Goal: Information Seeking & Learning: Learn about a topic

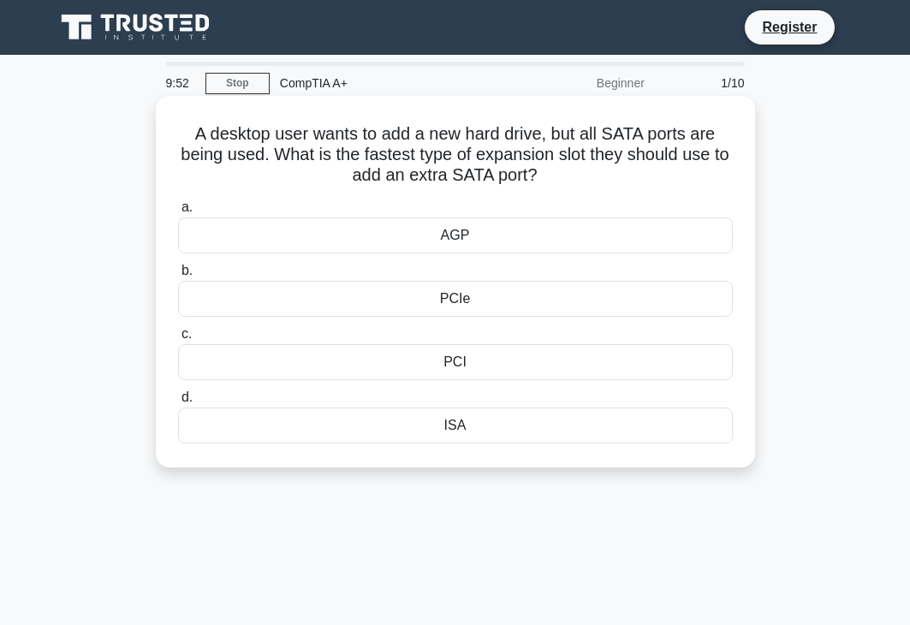
click at [244, 288] on div "PCIe" at bounding box center [455, 299] width 555 height 36
click at [178, 276] on input "b. PCIe" at bounding box center [178, 270] width 0 height 11
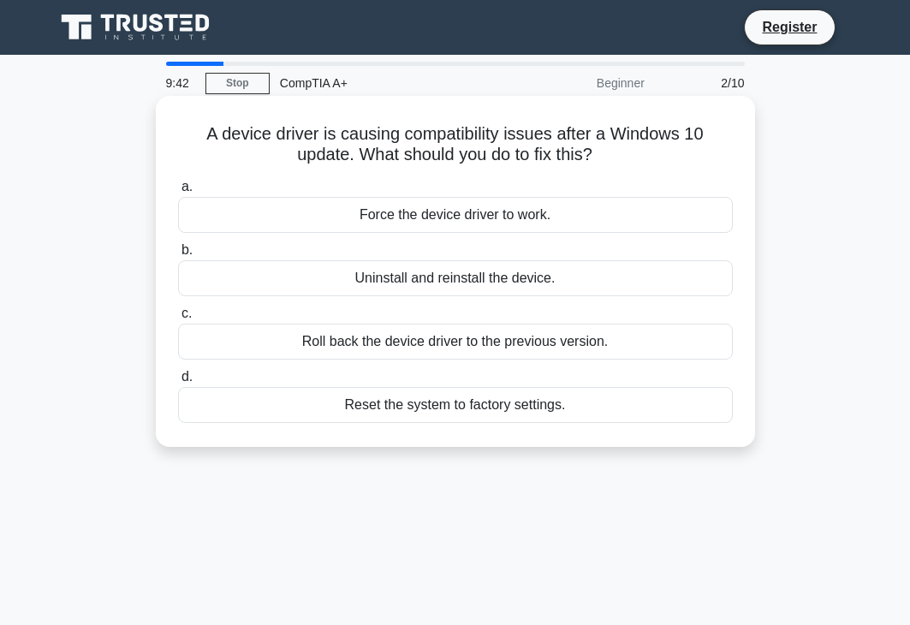
click at [401, 344] on div "Roll back the device driver to the previous version." at bounding box center [455, 342] width 555 height 36
click at [178, 319] on input "c. Roll back the device driver to the previous version." at bounding box center [178, 313] width 0 height 11
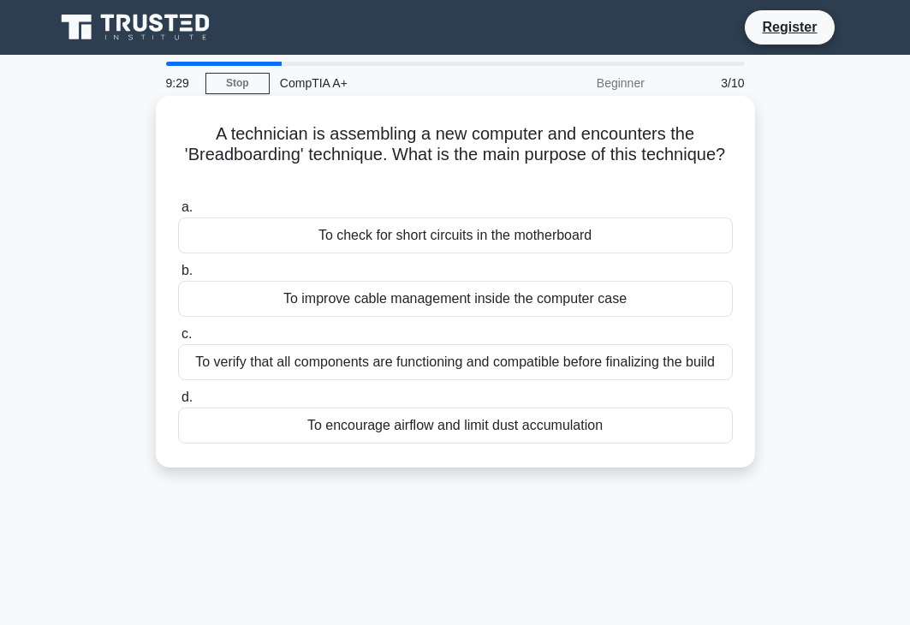
click at [440, 364] on div "To verify that all components are functioning and compatible before finalizing …" at bounding box center [455, 362] width 555 height 36
click at [178, 340] on input "c. To verify that all components are functioning and compatible before finalizi…" at bounding box center [178, 334] width 0 height 11
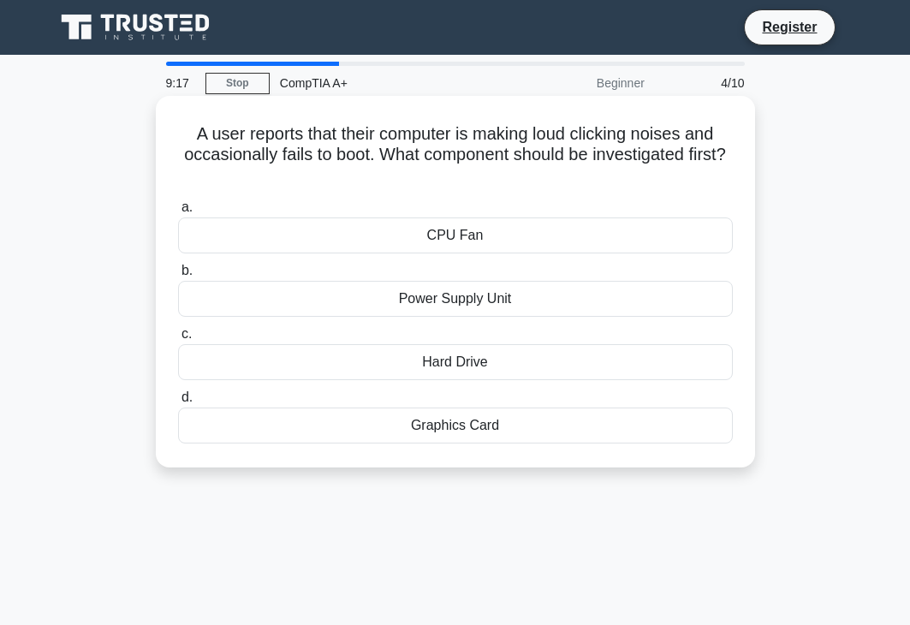
click at [443, 368] on div "Hard Drive" at bounding box center [455, 362] width 555 height 36
click at [178, 340] on input "c. Hard Drive" at bounding box center [178, 334] width 0 height 11
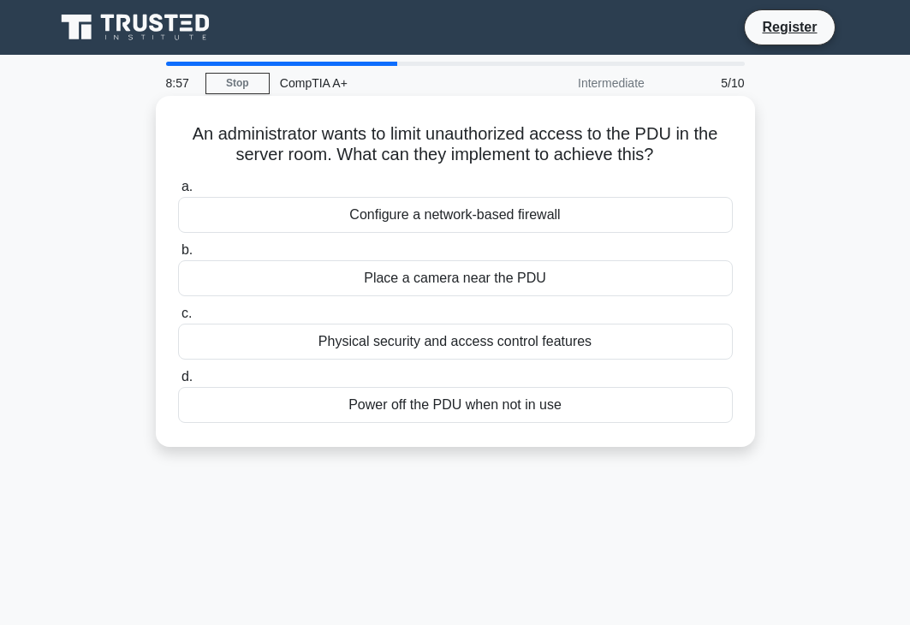
click at [293, 279] on div "Place a camera near the PDU" at bounding box center [455, 278] width 555 height 36
click at [178, 256] on input "b. Place a camera near the [GEOGRAPHIC_DATA]" at bounding box center [178, 250] width 0 height 11
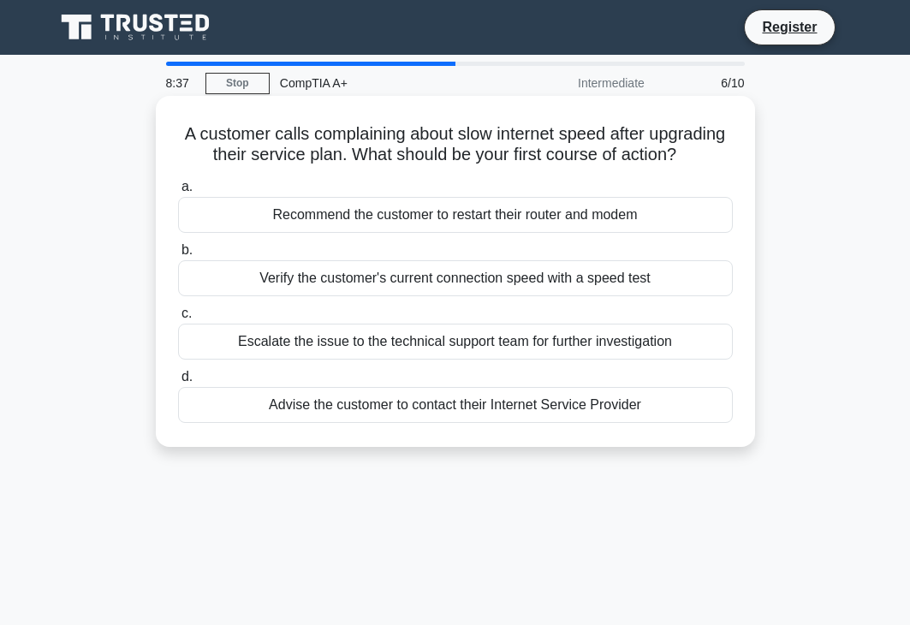
click at [328, 233] on div "Recommend the customer to restart their router and modem" at bounding box center [455, 215] width 555 height 36
click at [178, 193] on input "a. Recommend the customer to restart their router and modem" at bounding box center [178, 186] width 0 height 11
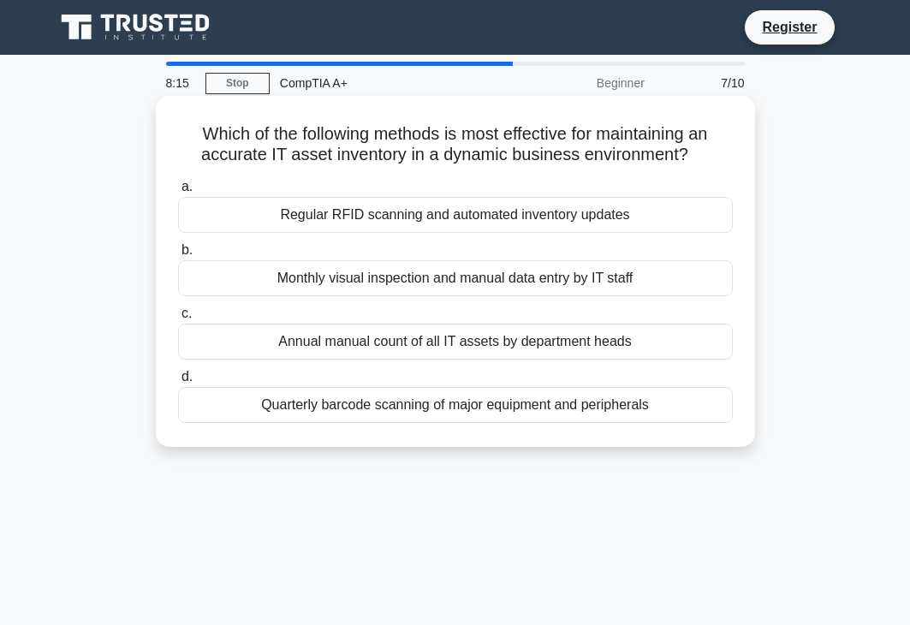
click at [431, 413] on div "Quarterly barcode scanning of major equipment and peripherals" at bounding box center [455, 405] width 555 height 36
click at [178, 383] on input "d. Quarterly barcode scanning of major equipment and peripherals" at bounding box center [178, 376] width 0 height 11
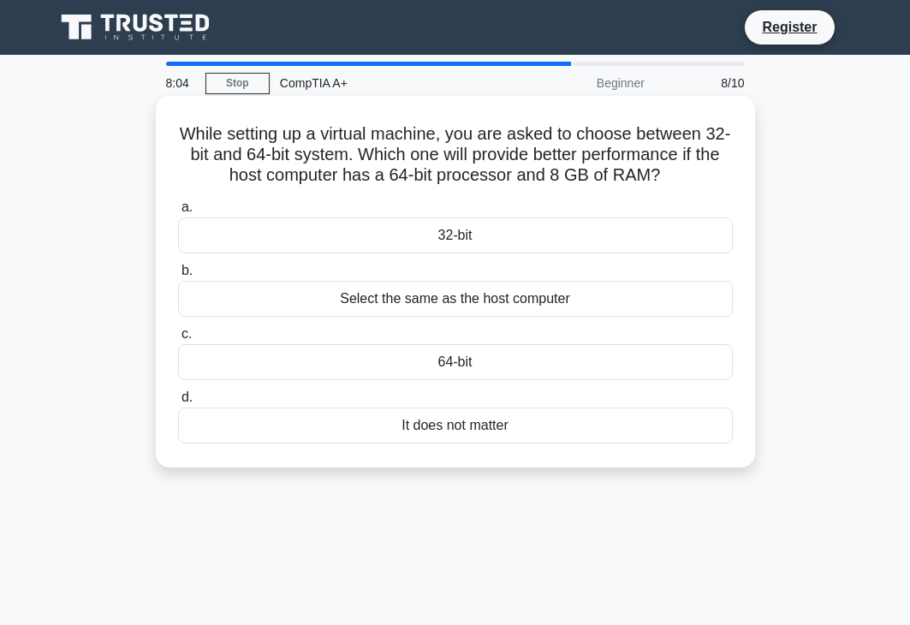
click at [371, 373] on div "64-bit" at bounding box center [455, 362] width 555 height 36
click at [178, 340] on input "c. 64-bit" at bounding box center [178, 334] width 0 height 11
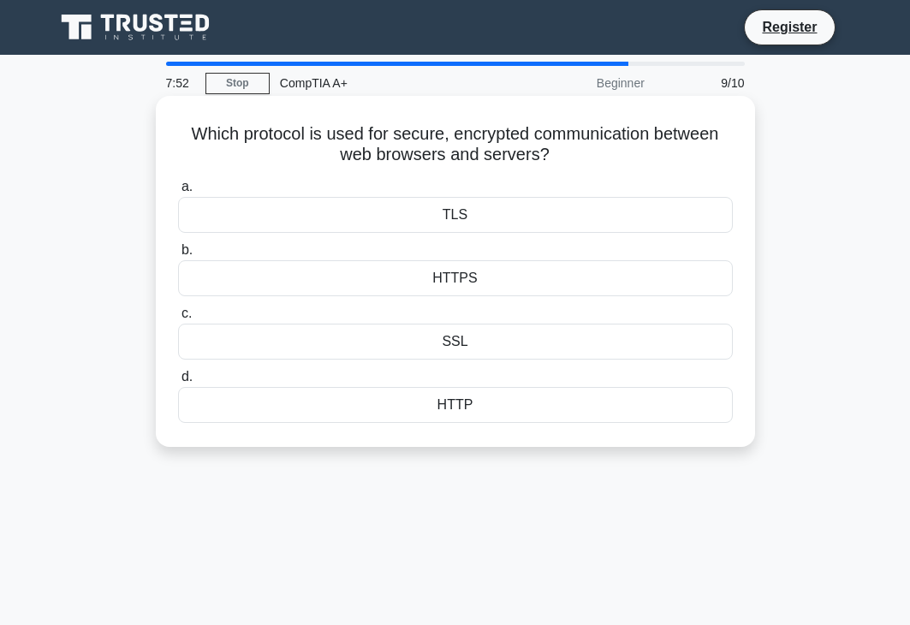
click at [514, 282] on div "HTTPS" at bounding box center [455, 278] width 555 height 36
click at [178, 256] on input "b. HTTPS" at bounding box center [178, 250] width 0 height 11
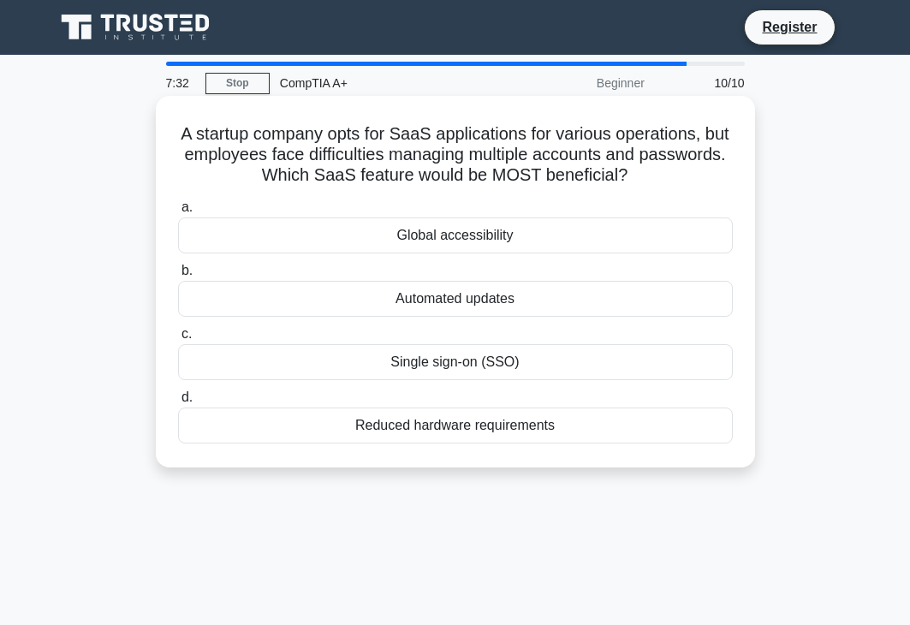
click at [486, 371] on div "Single sign-on (SSO)" at bounding box center [455, 362] width 555 height 36
click at [178, 340] on input "c. Single sign-on (SSO)" at bounding box center [178, 334] width 0 height 11
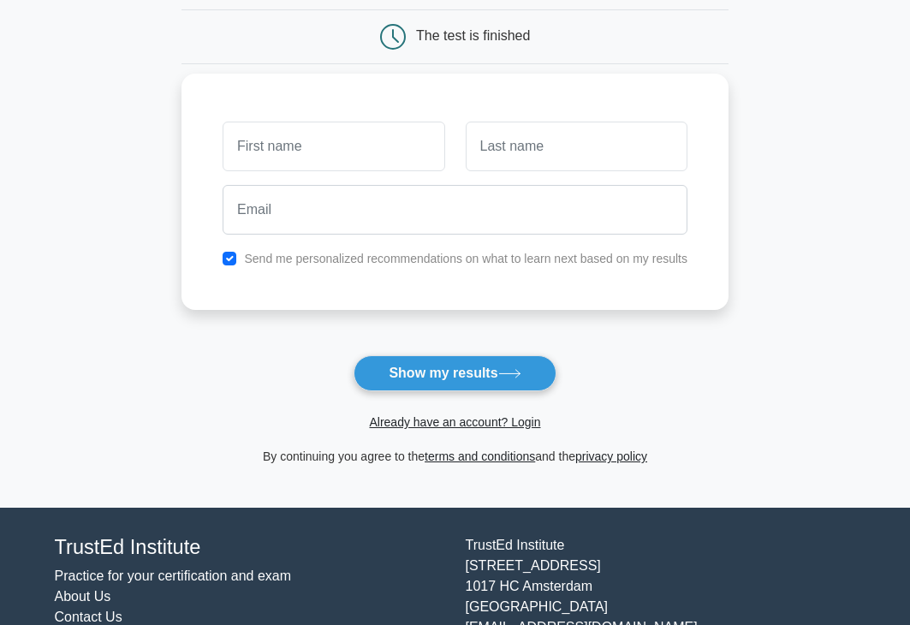
scroll to position [64, 0]
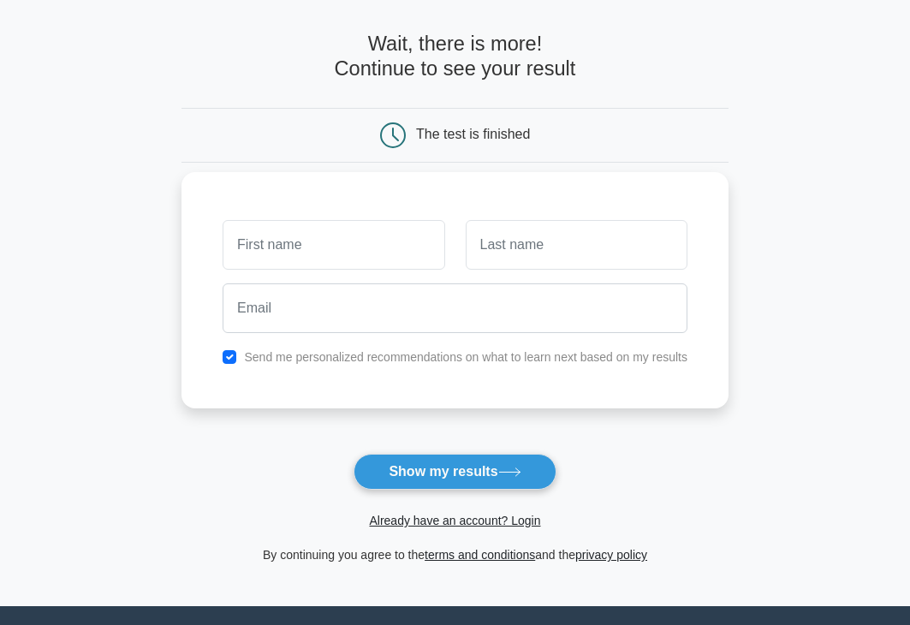
click at [362, 242] on input "text" at bounding box center [334, 245] width 222 height 50
type input "[PERSON_NAME]"
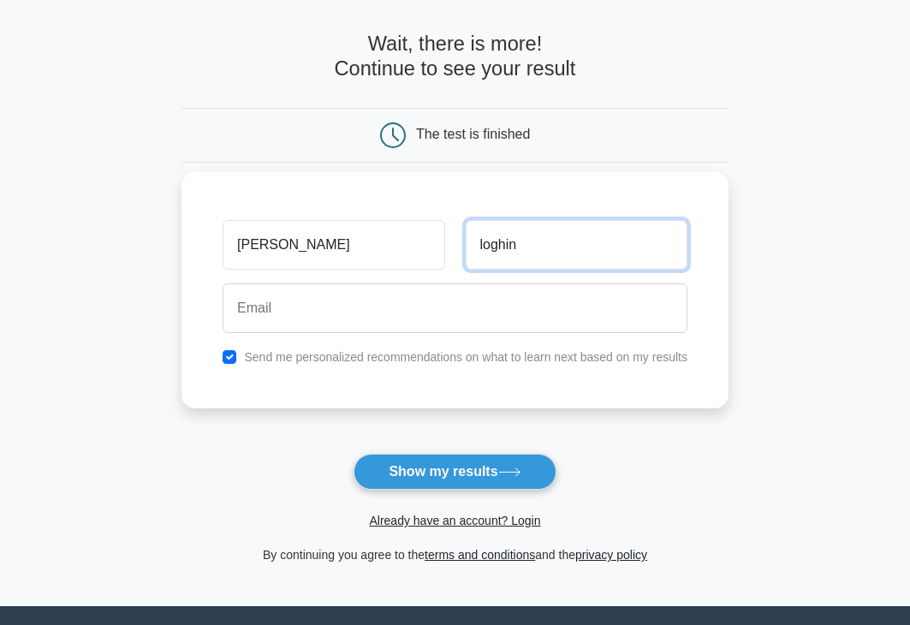
type input "loghin"
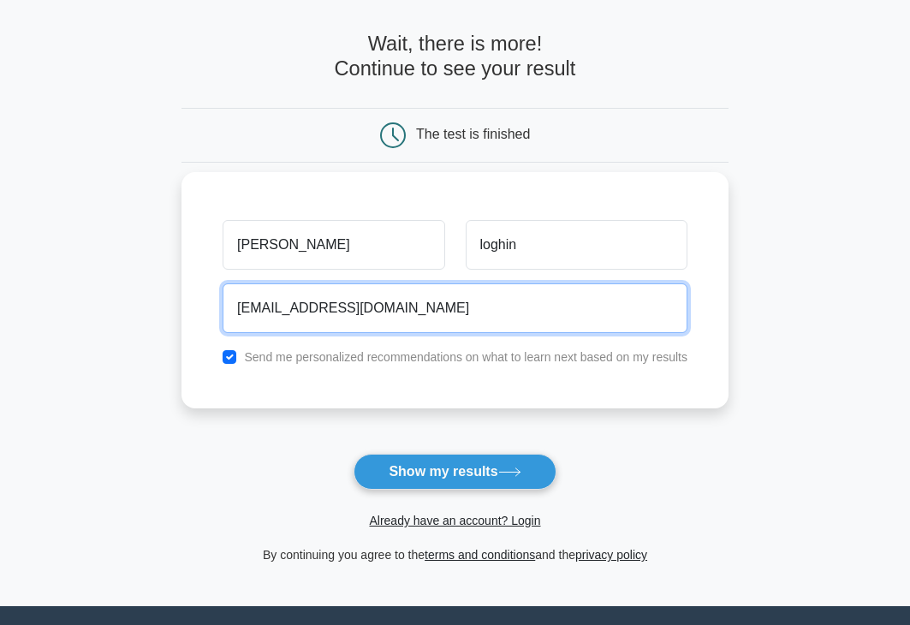
type input "[EMAIL_ADDRESS][DOMAIN_NAME]"
click at [353, 454] on button "Show my results" at bounding box center [454, 472] width 202 height 36
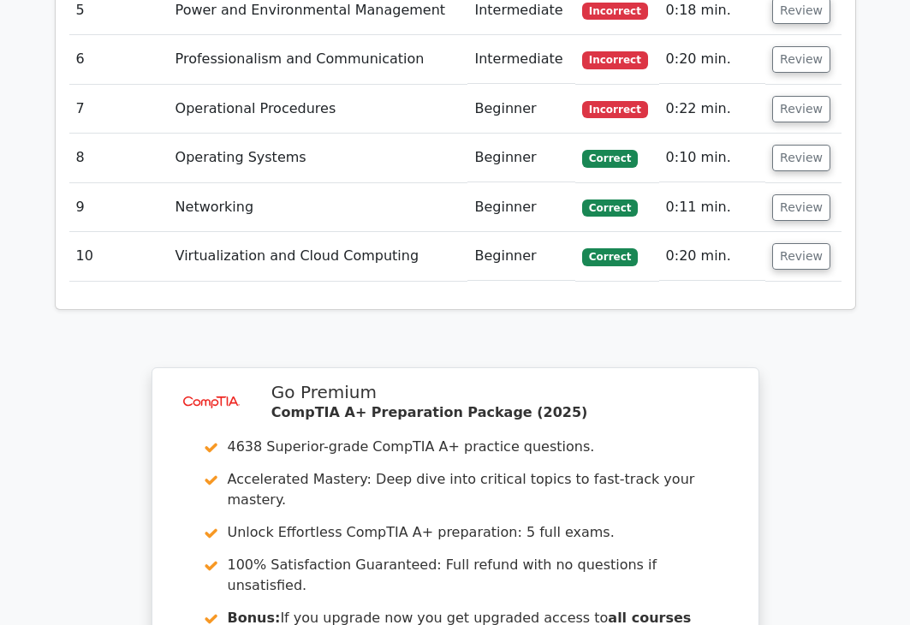
scroll to position [2225, 0]
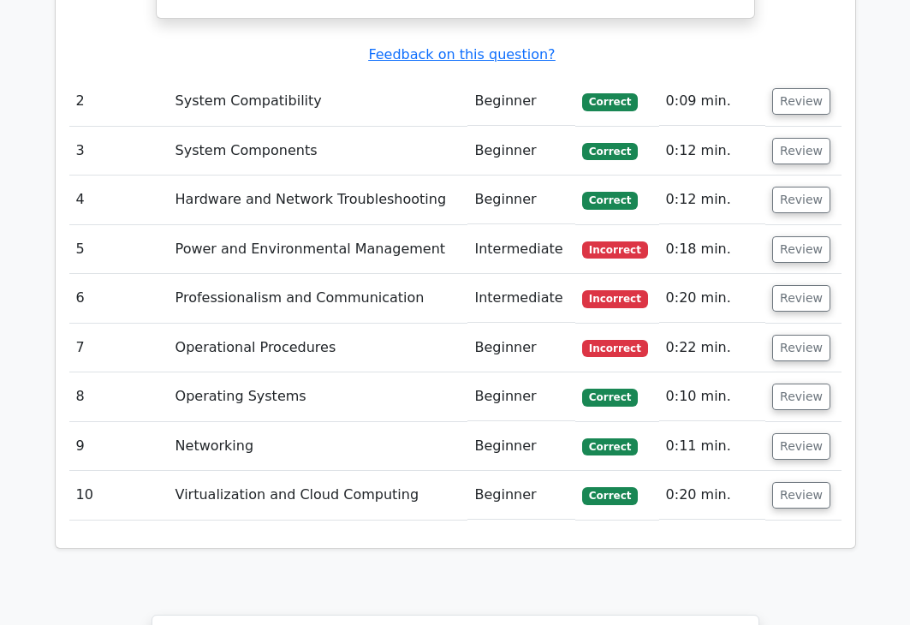
click at [435, 225] on td "Power and Environmental Management" at bounding box center [319, 249] width 300 height 49
click at [799, 236] on button "Review" at bounding box center [801, 249] width 58 height 27
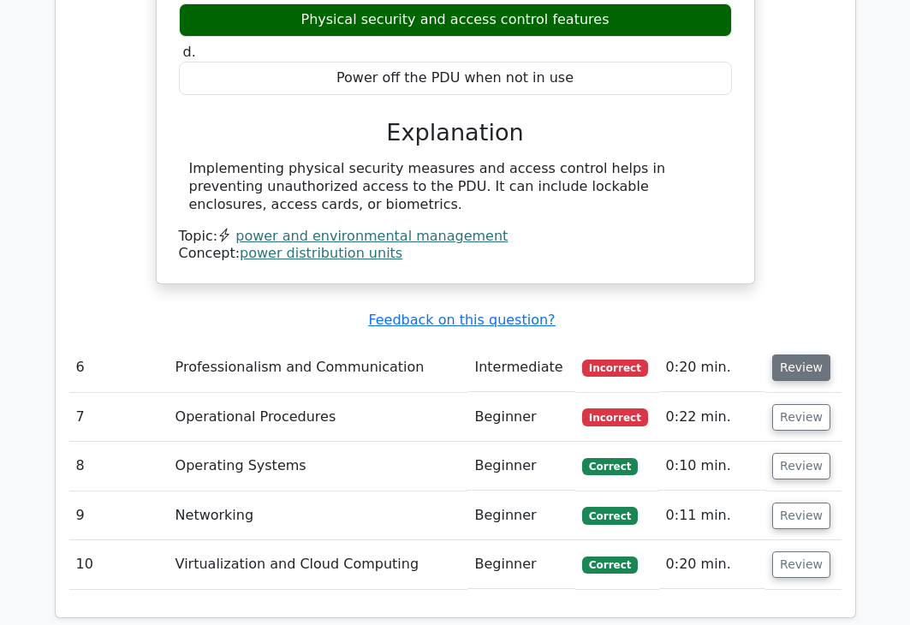
scroll to position [2739, 0]
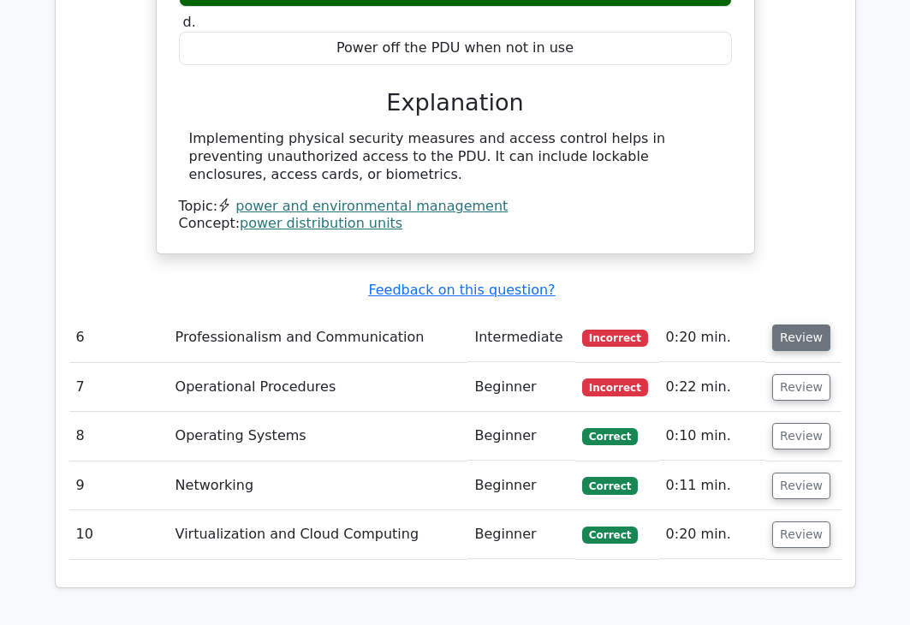
click at [804, 324] on button "Review" at bounding box center [801, 337] width 58 height 27
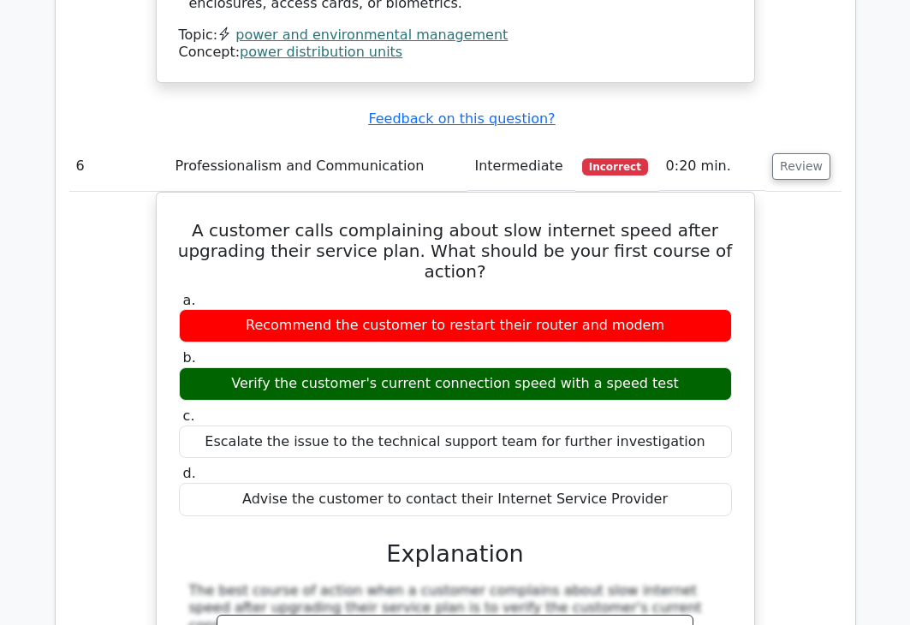
scroll to position [2825, 0]
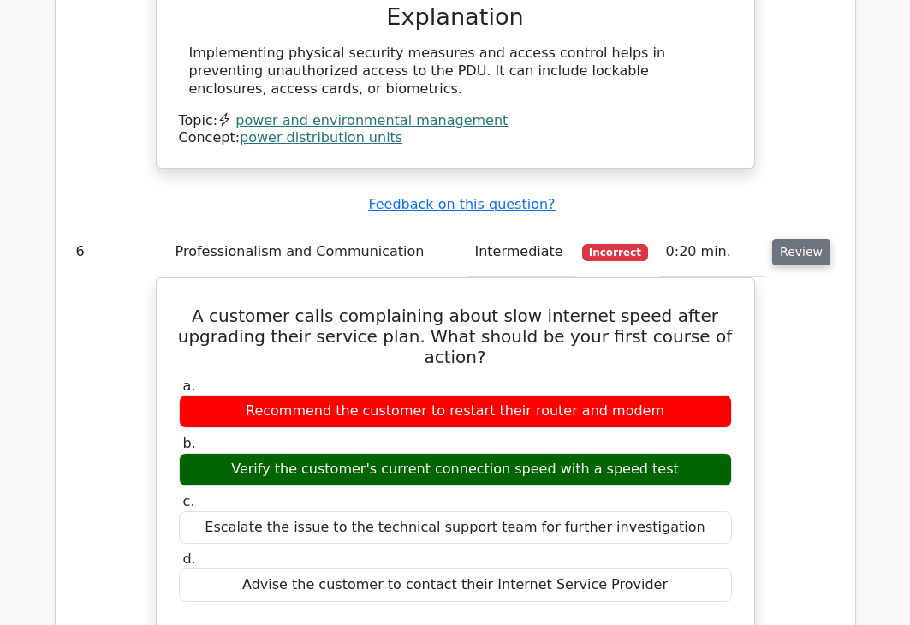
click at [816, 239] on button "Review" at bounding box center [801, 252] width 58 height 27
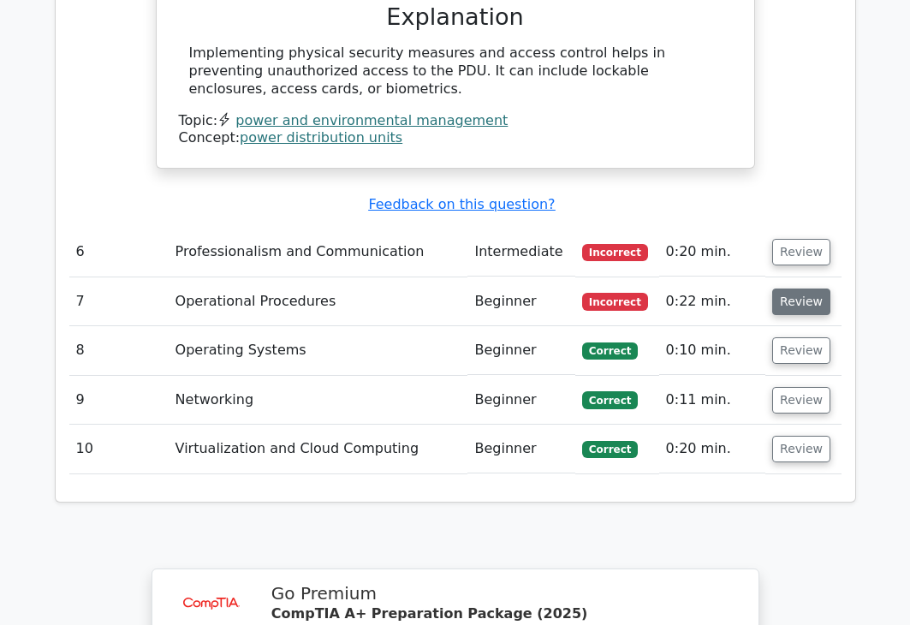
click at [806, 288] on button "Review" at bounding box center [801, 301] width 58 height 27
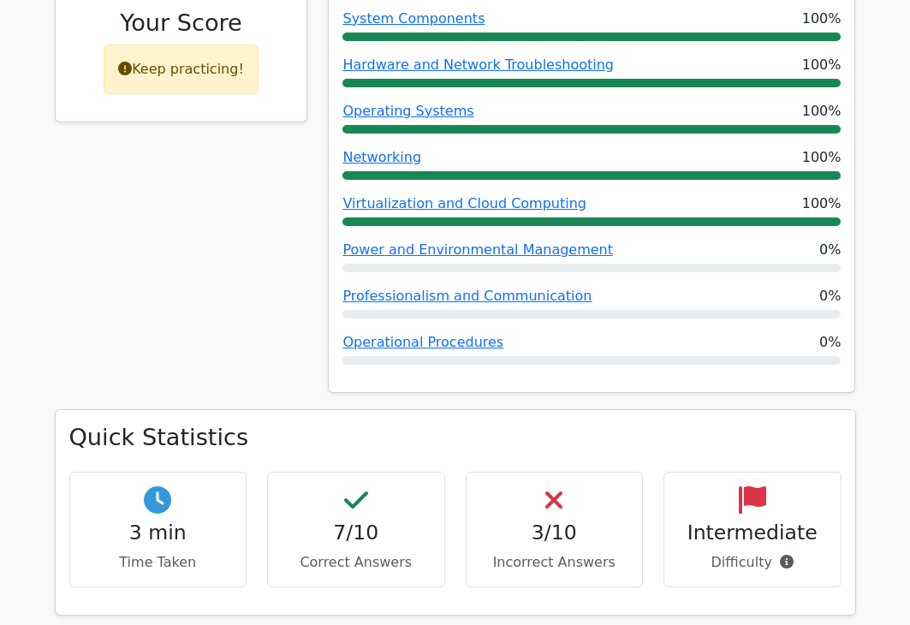
scroll to position [0, 0]
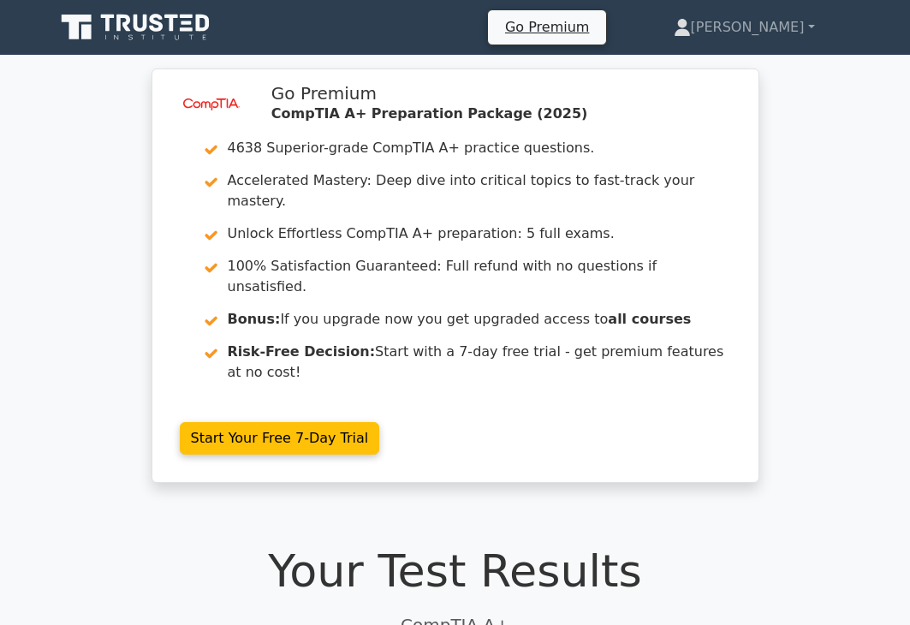
drag, startPoint x: 799, startPoint y: 359, endPoint x: 769, endPoint y: 140, distance: 221.3
